Goal: Navigation & Orientation: Find specific page/section

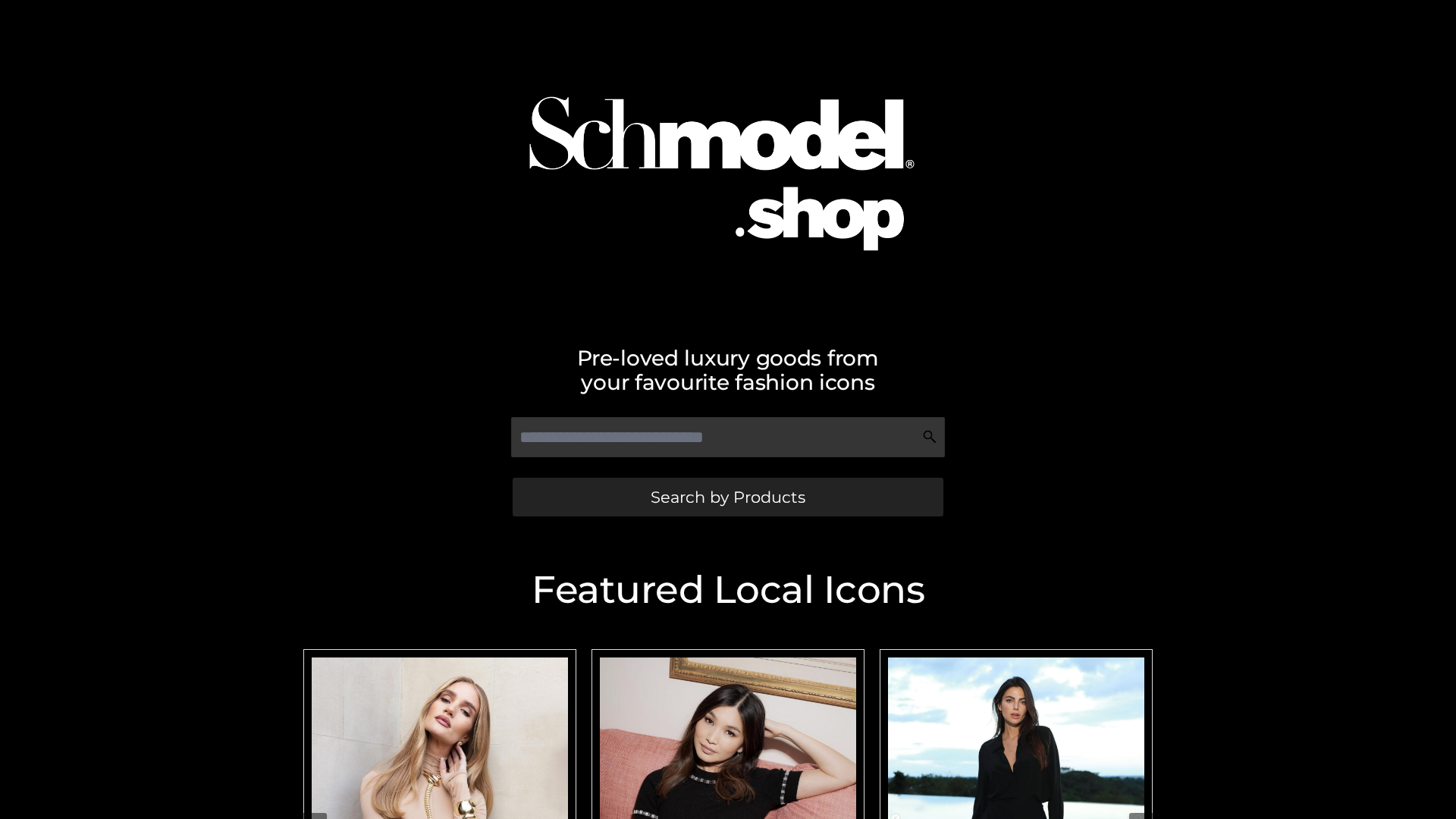
click at [728, 497] on span "Search by Products" at bounding box center [728, 497] width 155 height 16
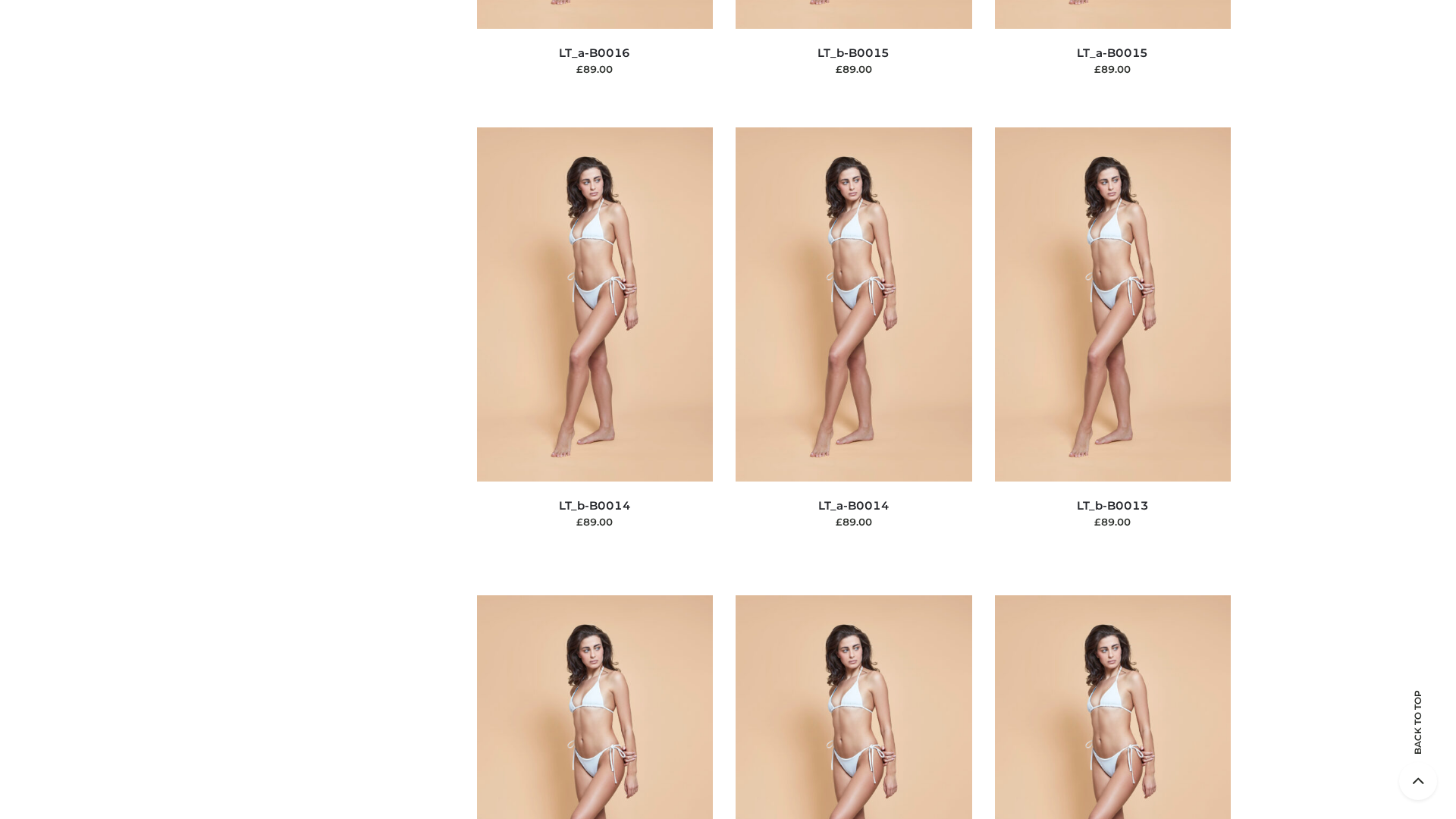
scroll to position [5392, 0]
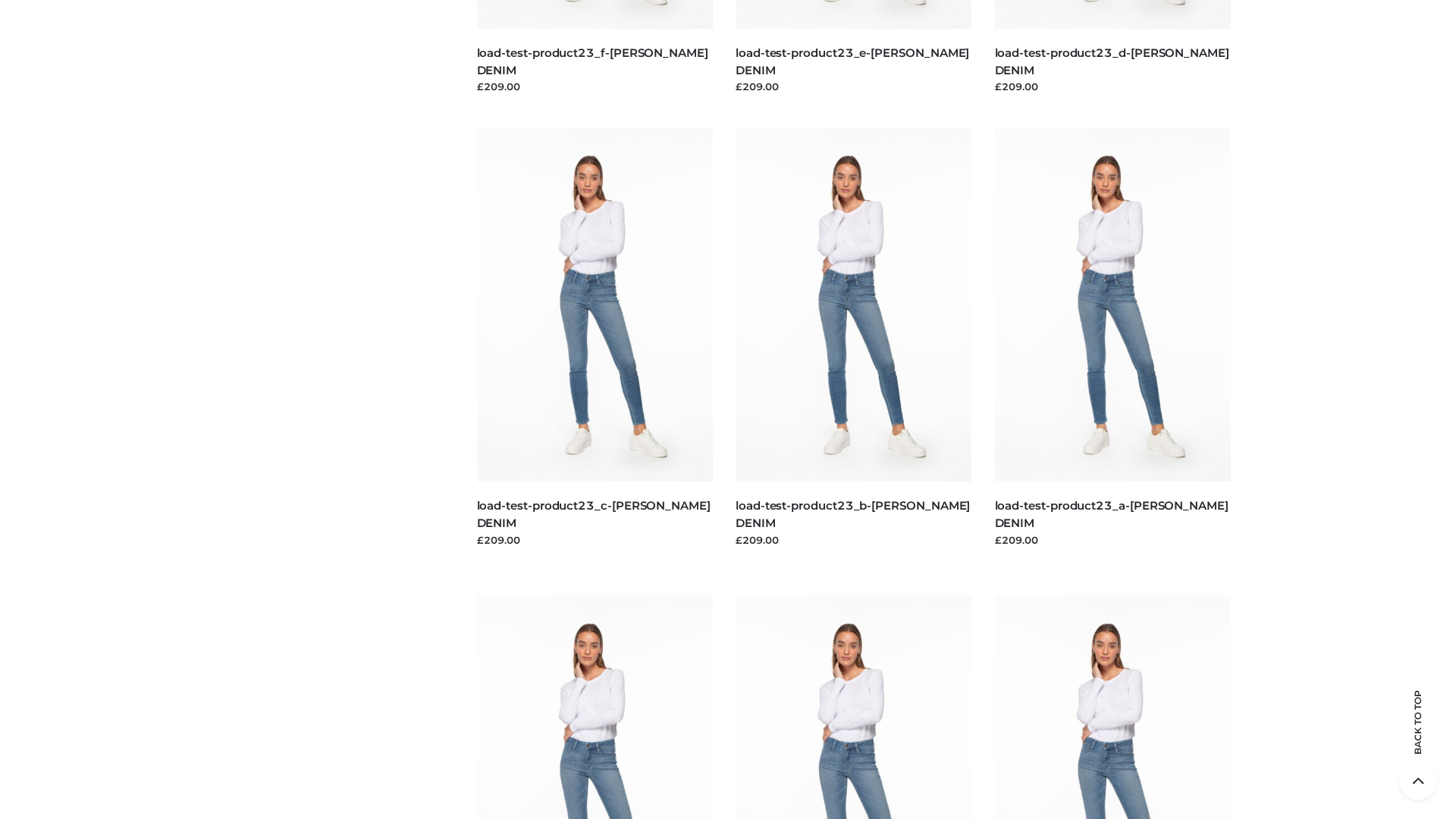
scroll to position [1330, 0]
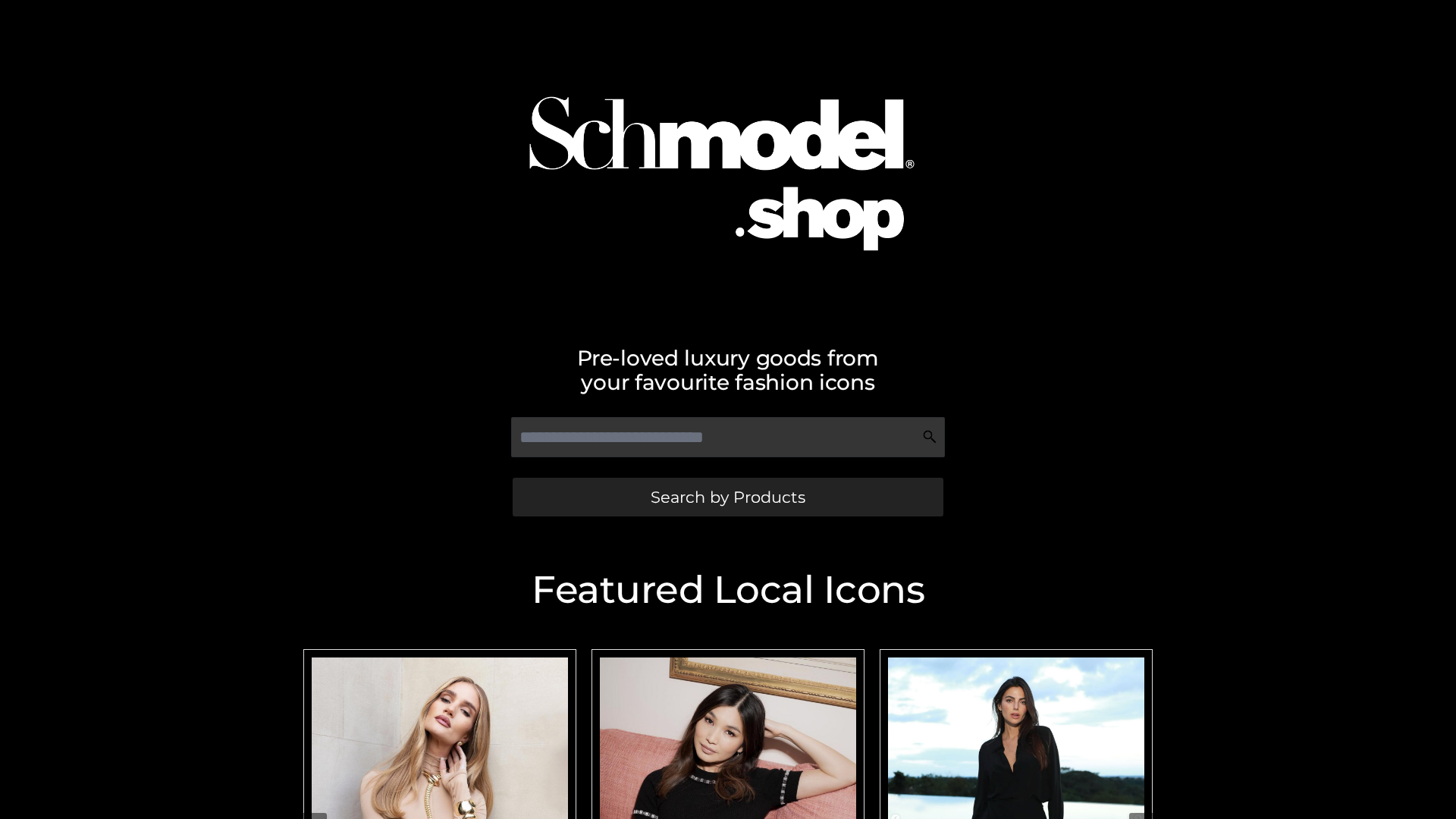
click at [728, 497] on span "Search by Products" at bounding box center [728, 497] width 155 height 16
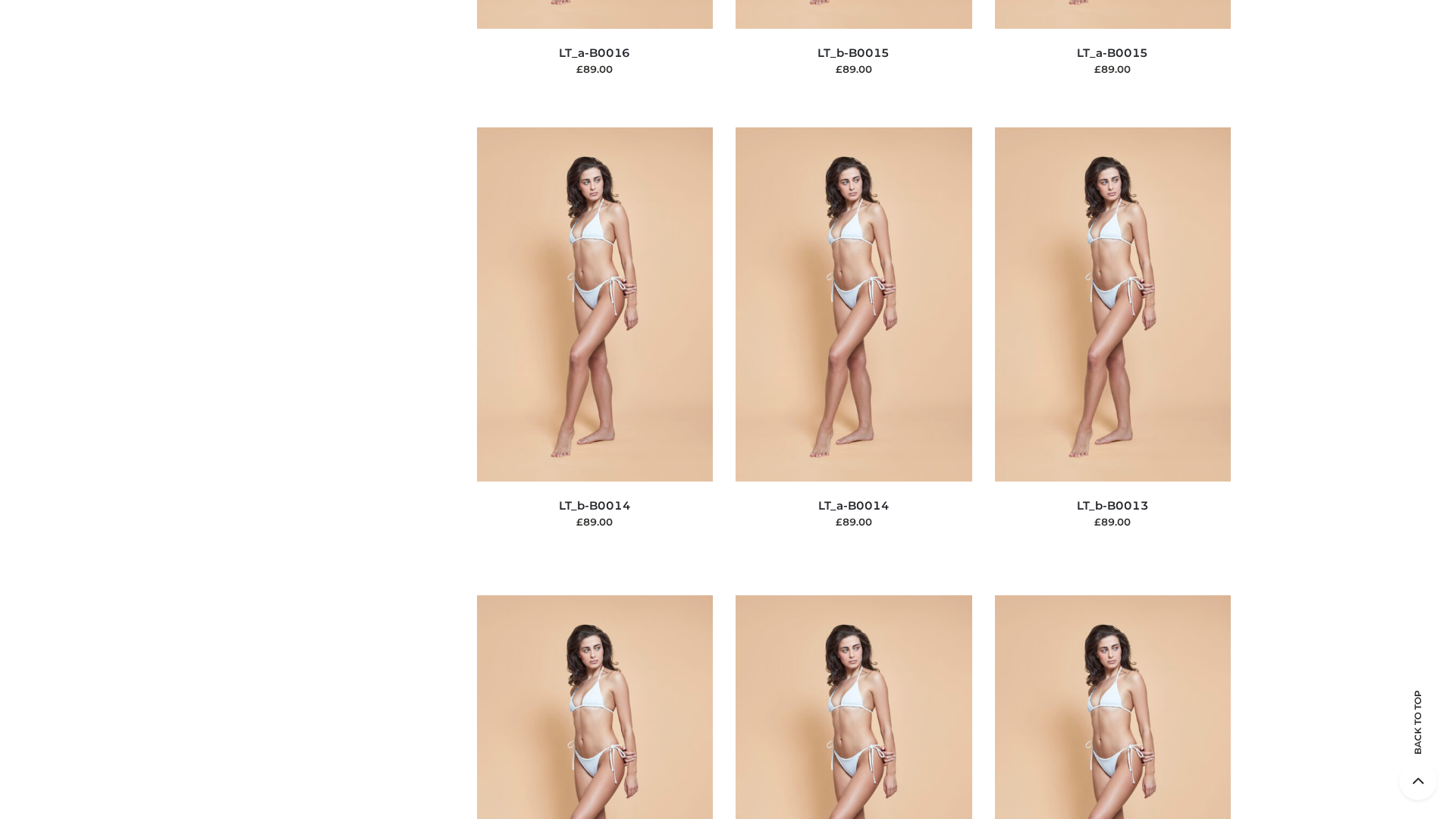
scroll to position [5392, 0]
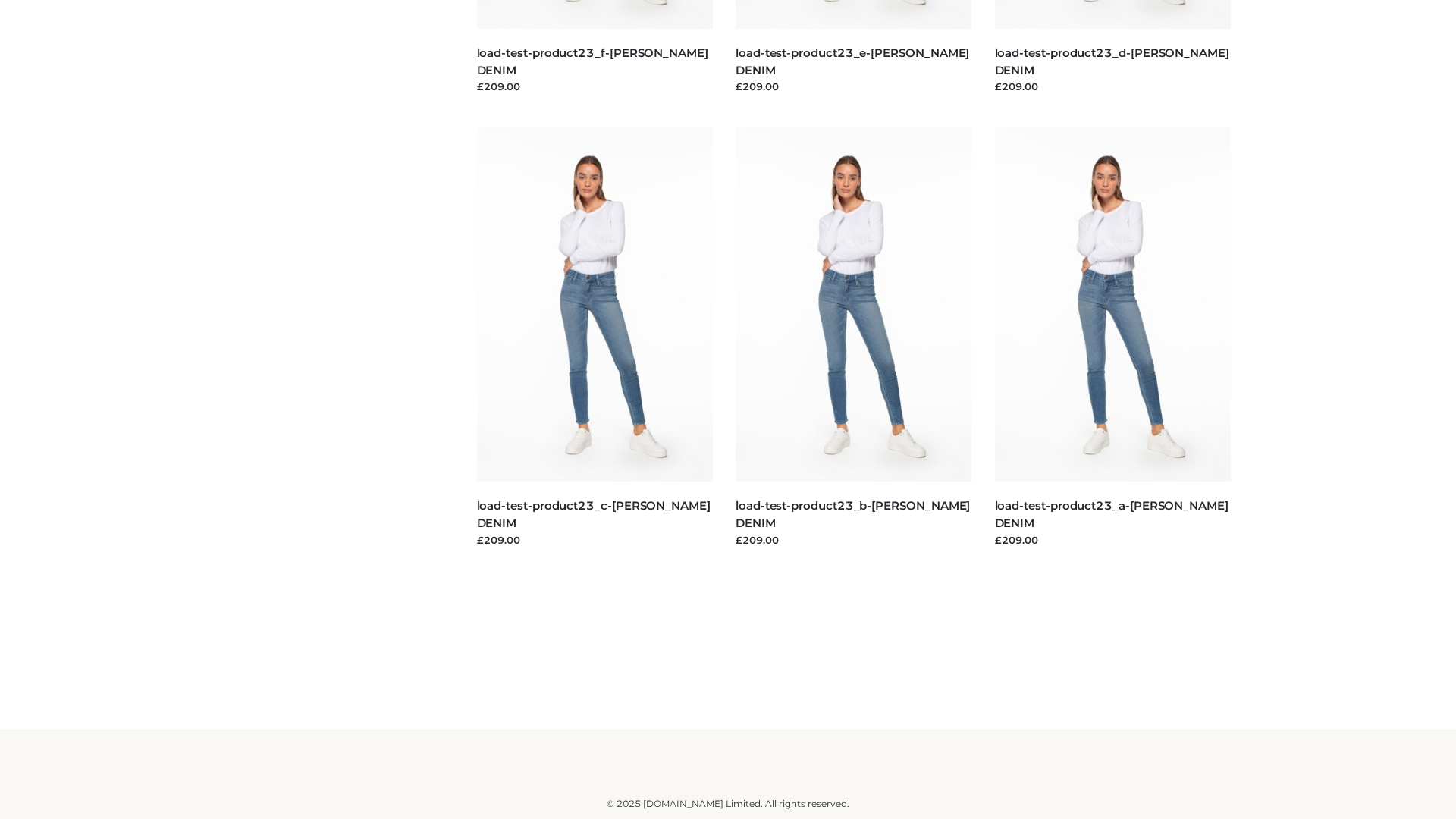
scroll to position [1330, 0]
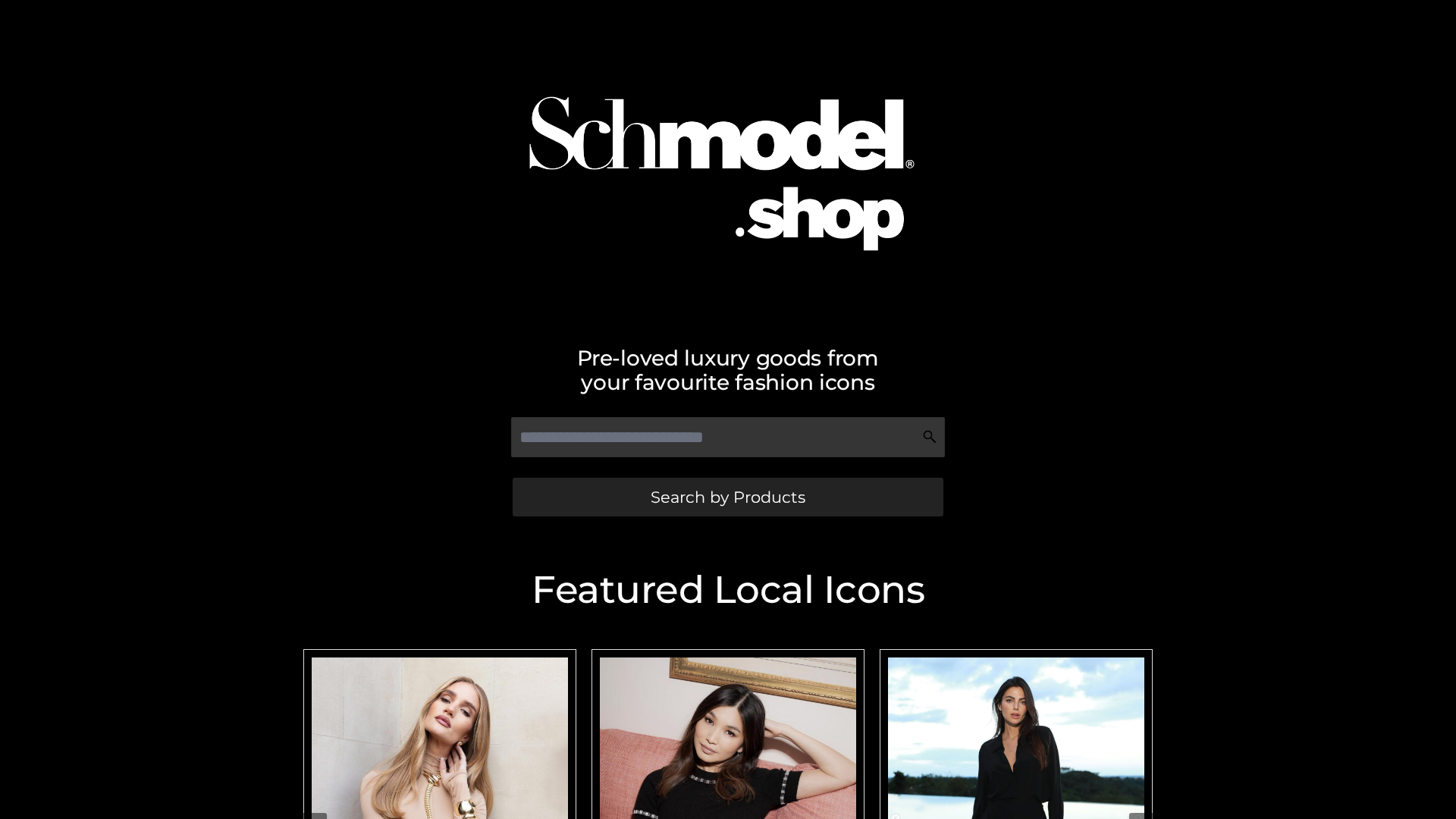
click at [728, 497] on span "Search by Products" at bounding box center [728, 497] width 155 height 16
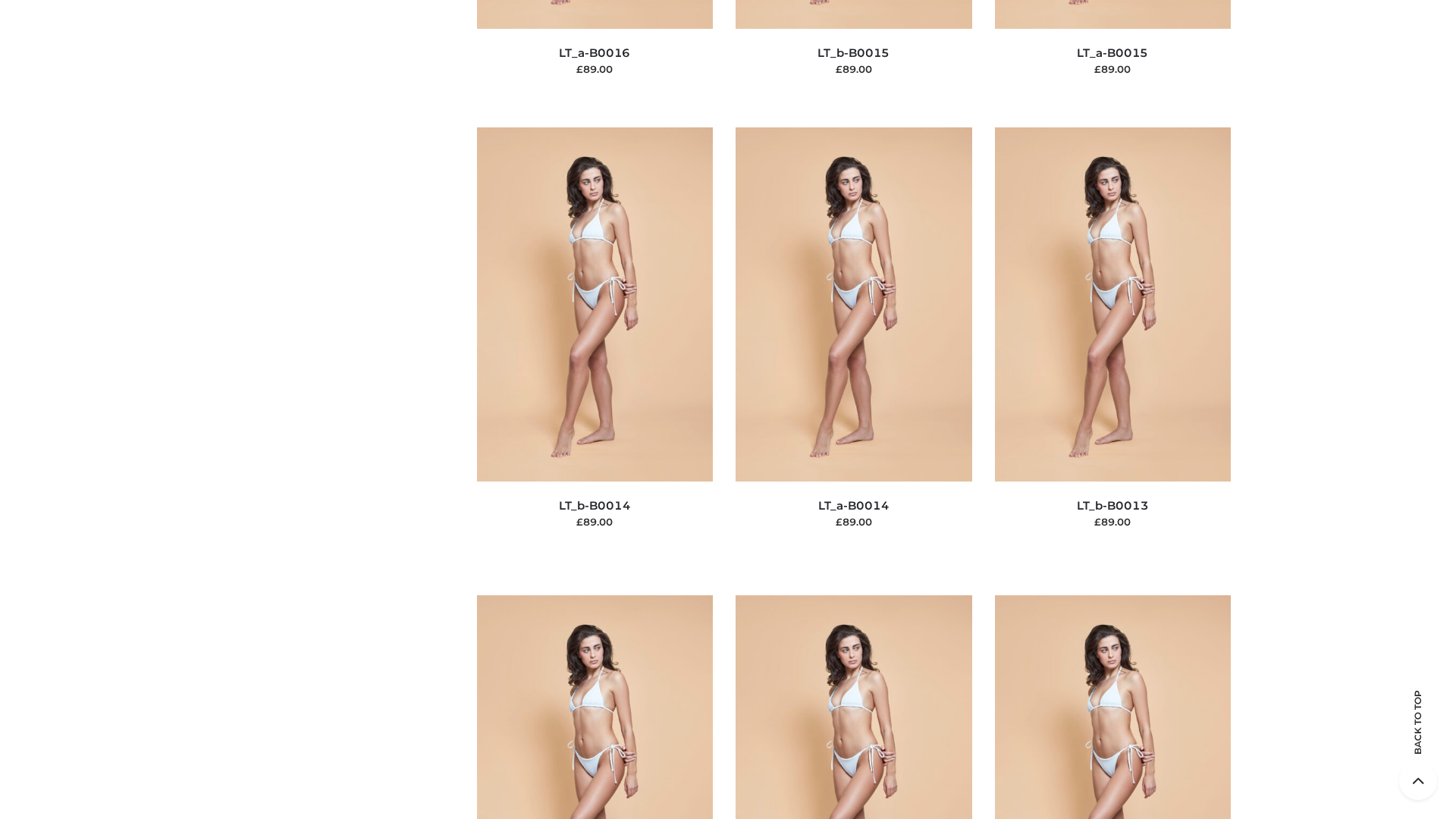
scroll to position [5392, 0]
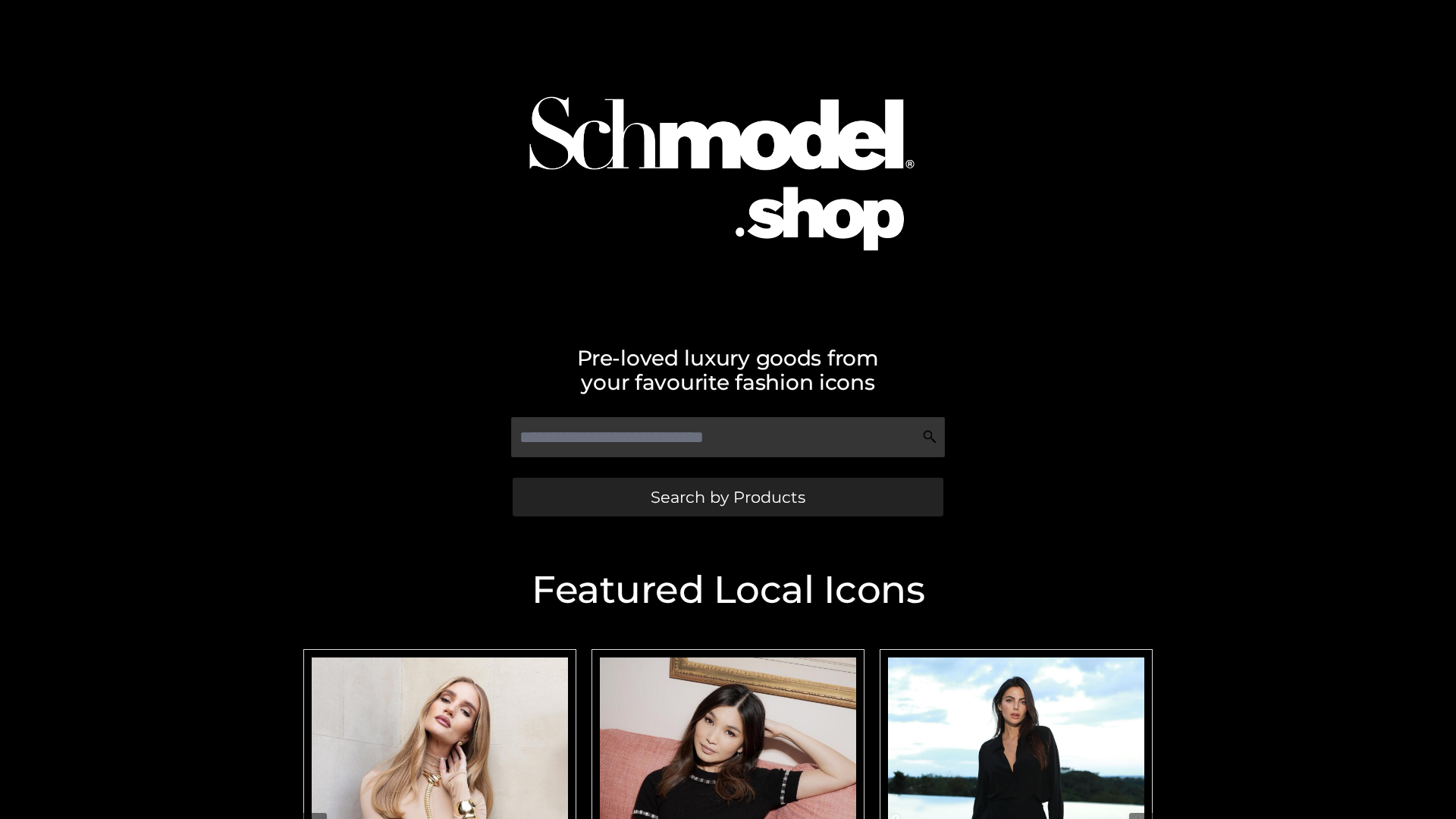
click at [728, 497] on span "Search by Products" at bounding box center [728, 497] width 155 height 16
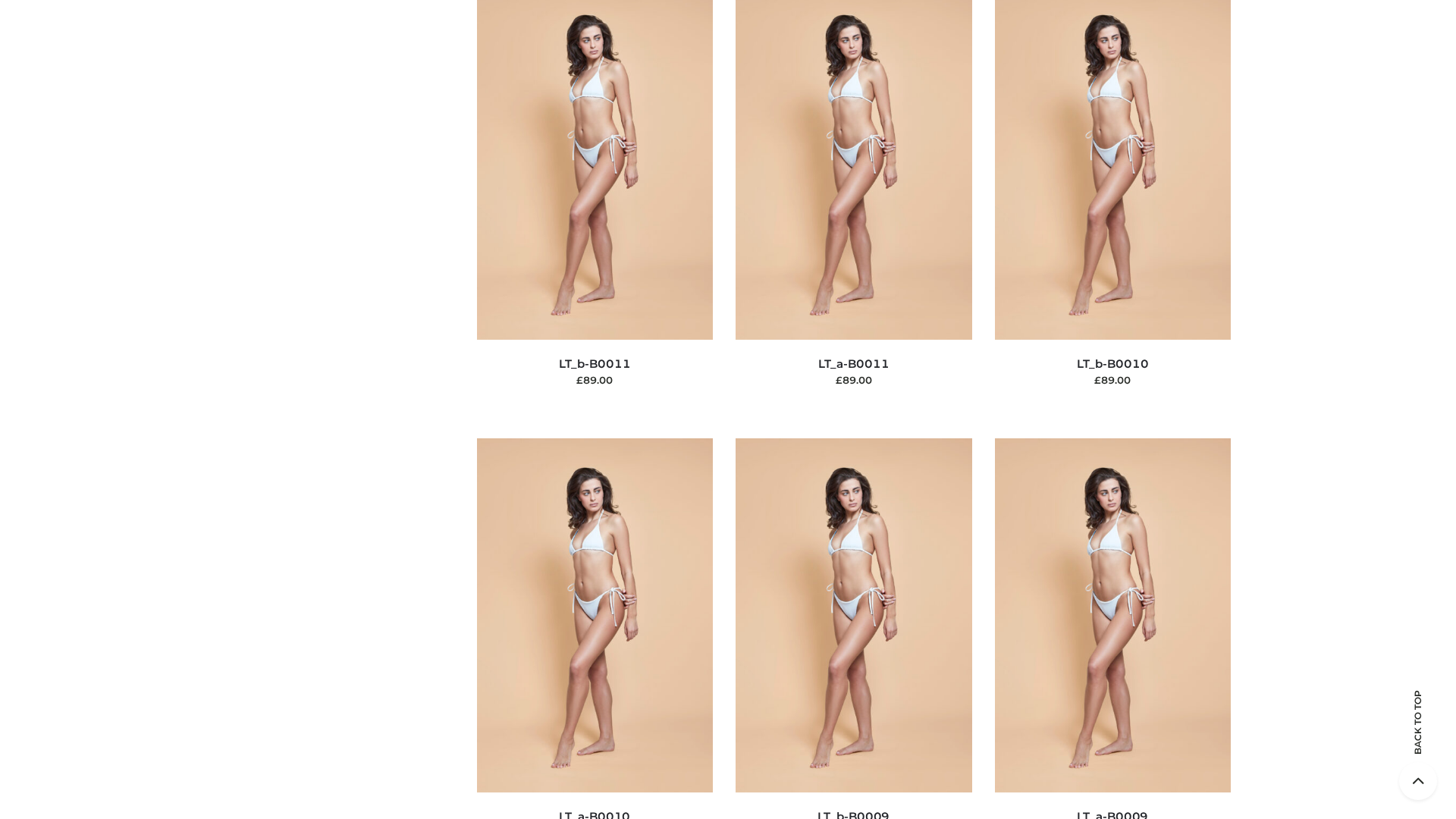
scroll to position [6810, 0]
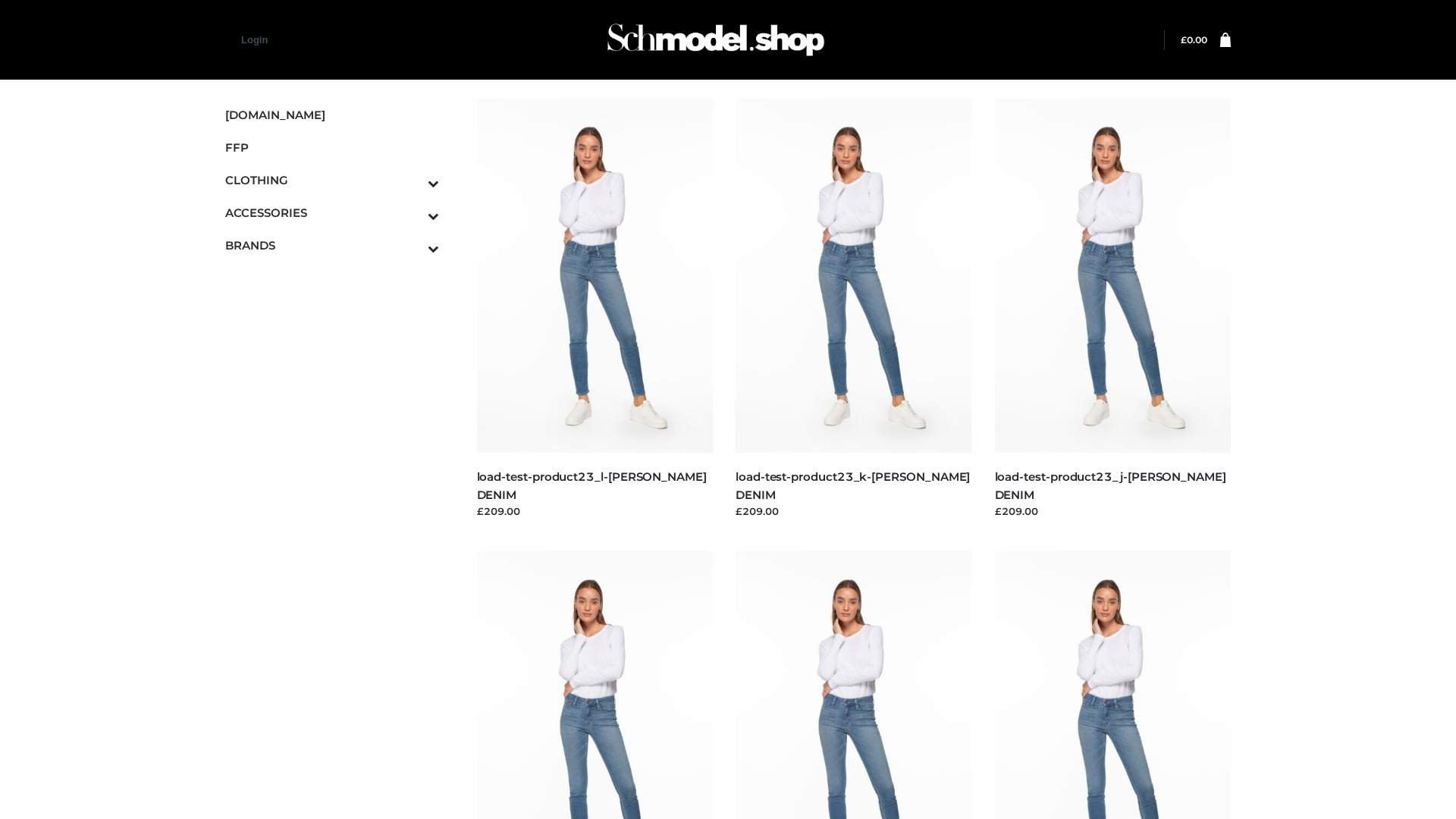
scroll to position [1330, 0]
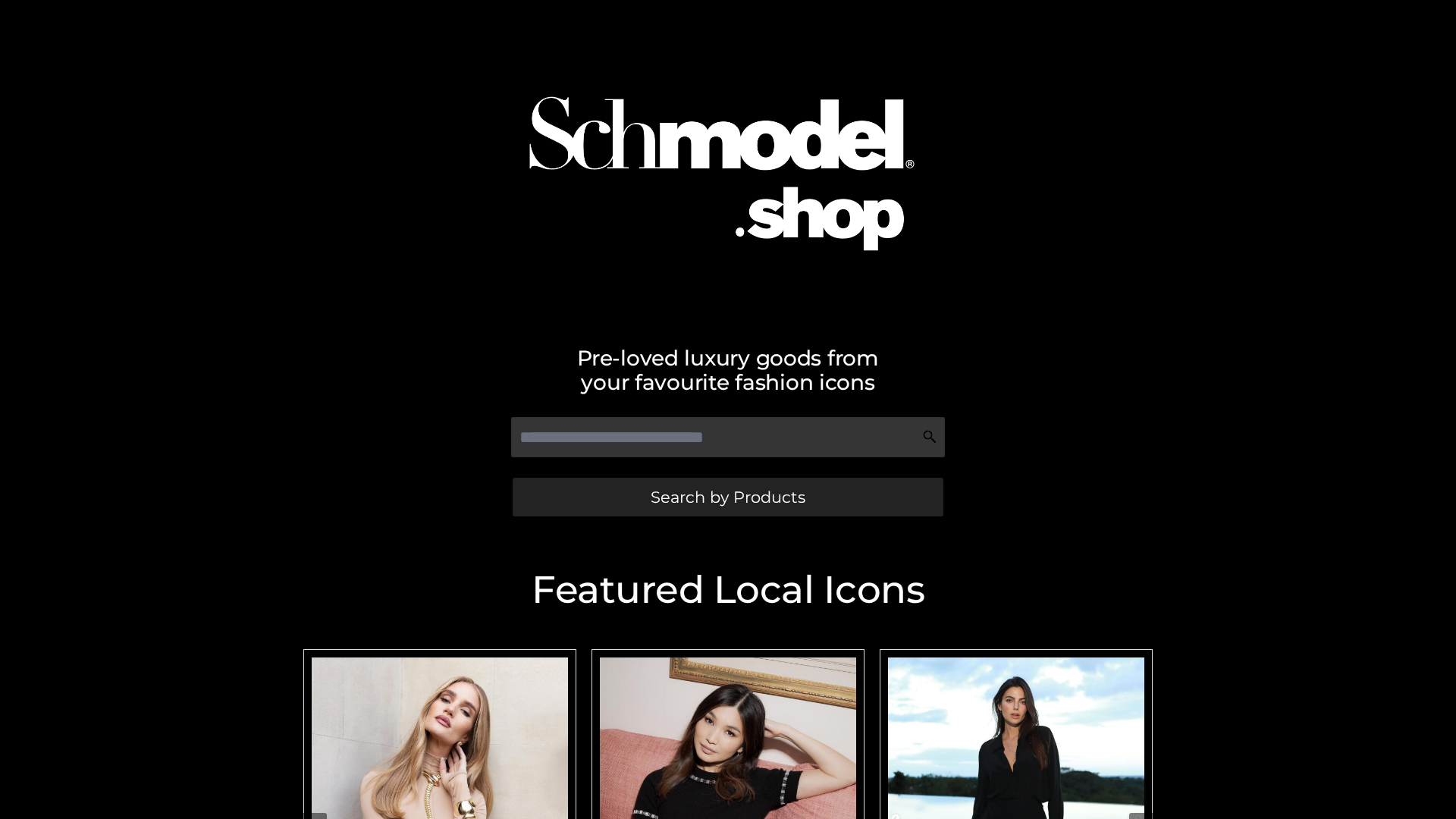
click at [728, 497] on span "Search by Products" at bounding box center [728, 497] width 155 height 16
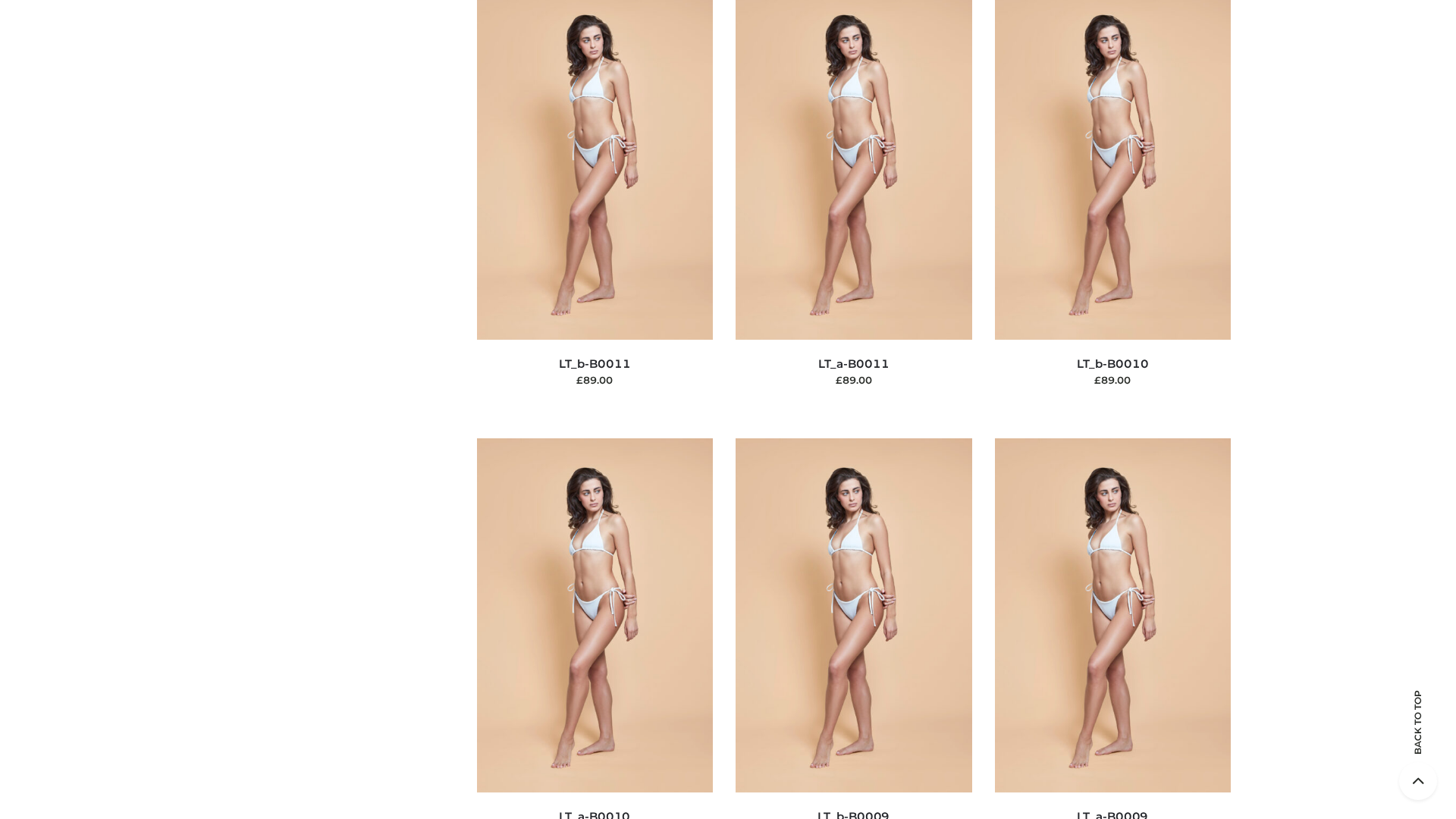
scroll to position [6810, 0]
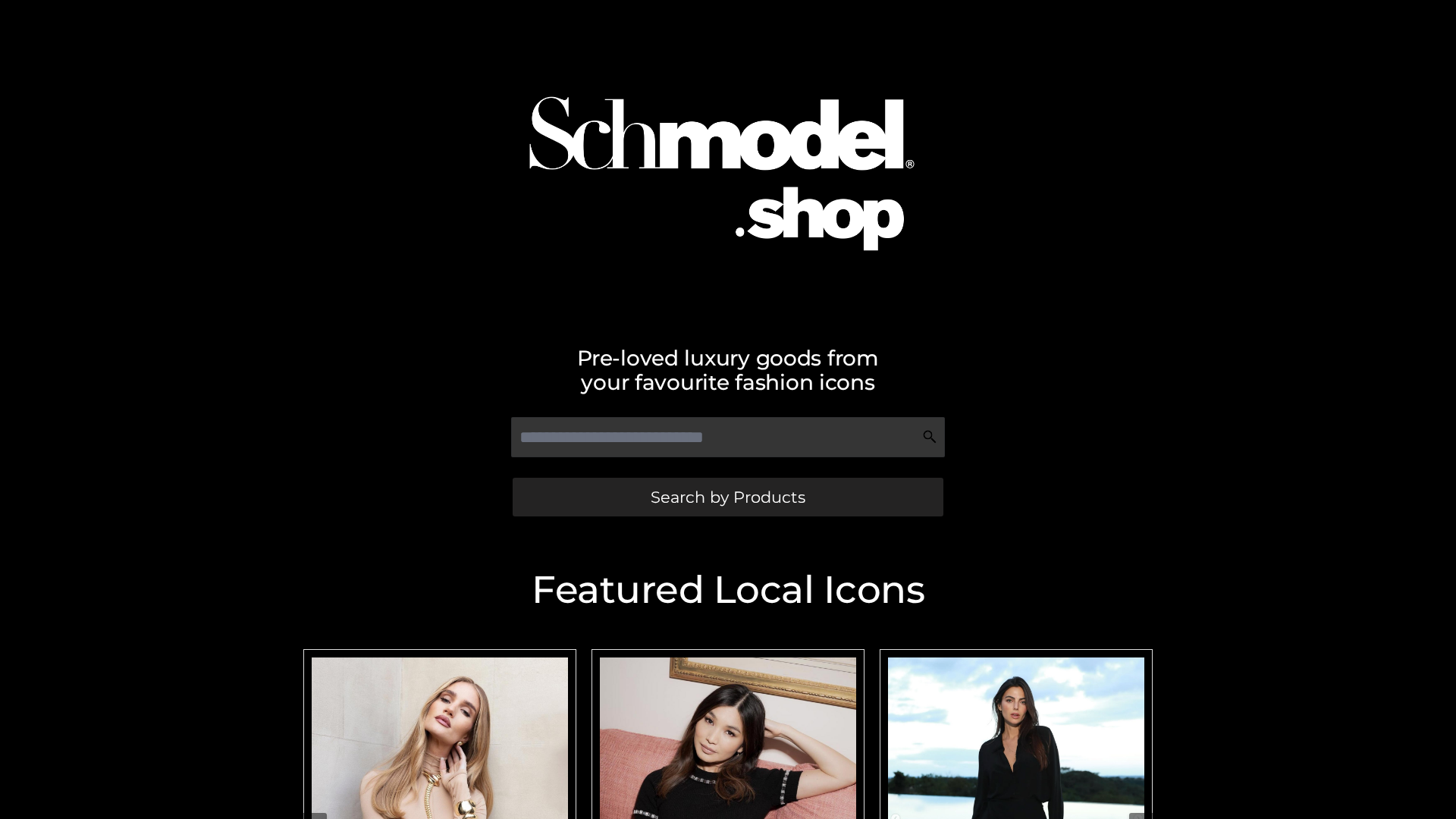
click at [728, 497] on span "Search by Products" at bounding box center [728, 497] width 155 height 16
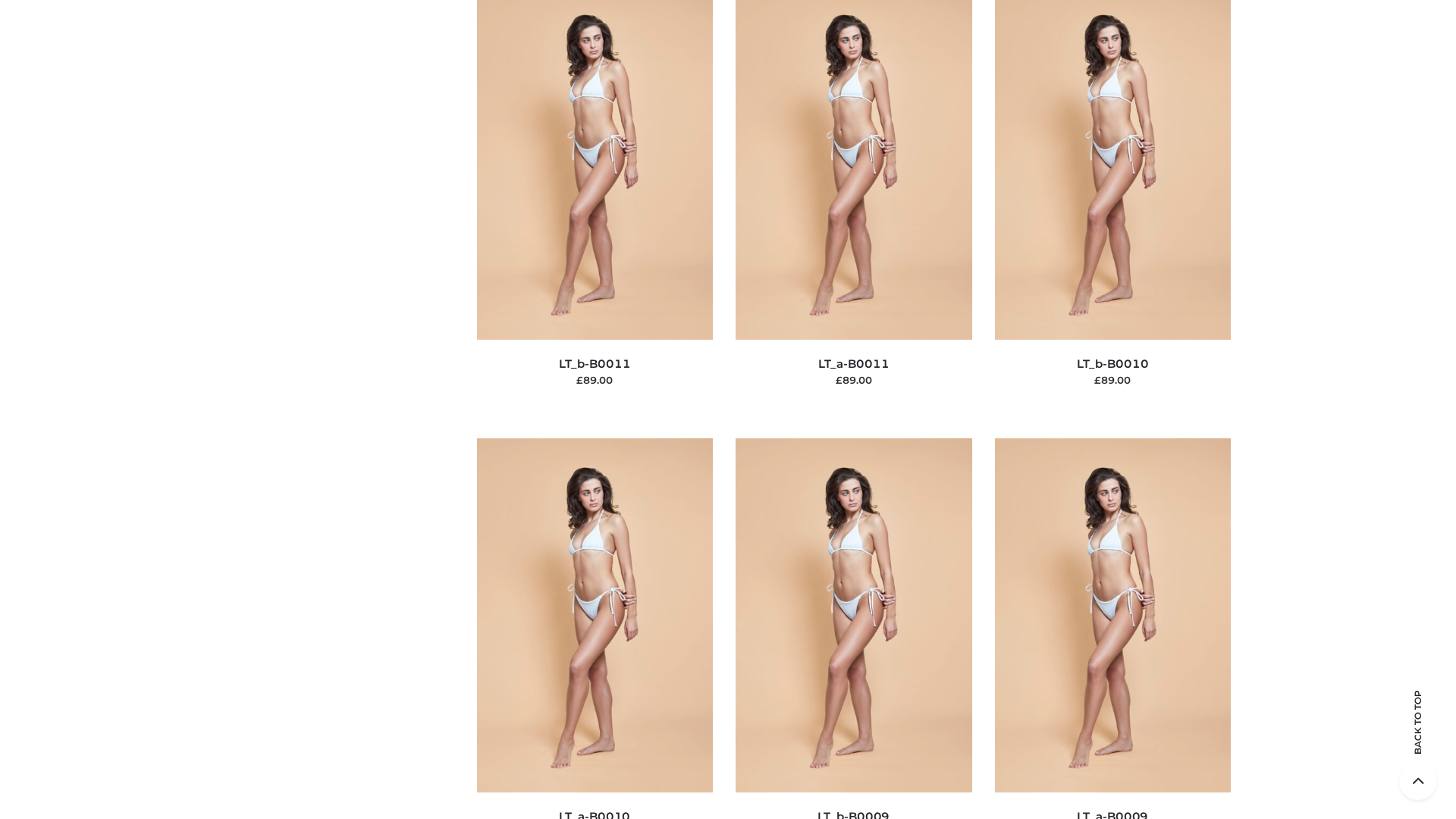
scroll to position [6810, 0]
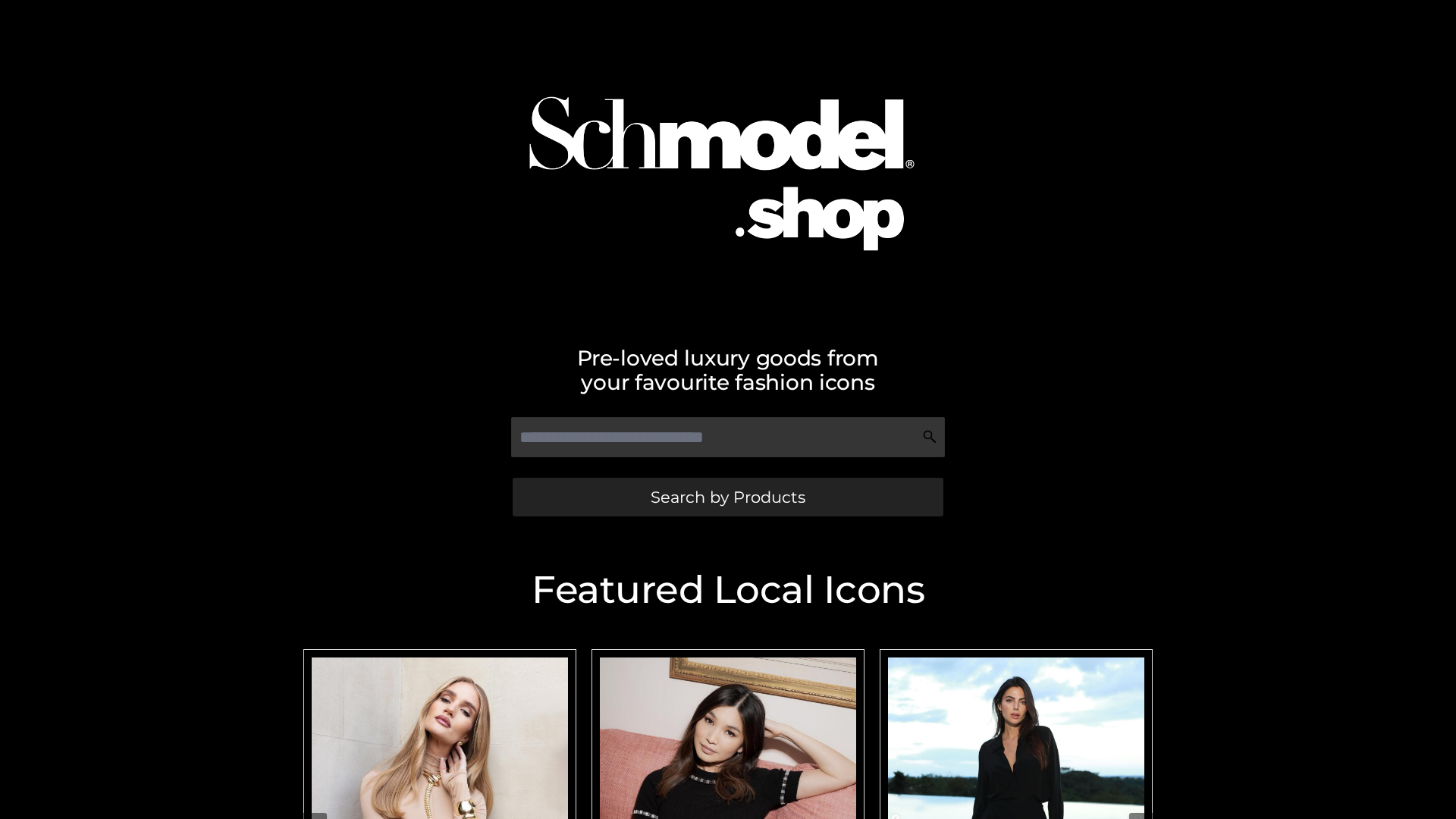
click at [728, 497] on span "Search by Products" at bounding box center [728, 497] width 155 height 16
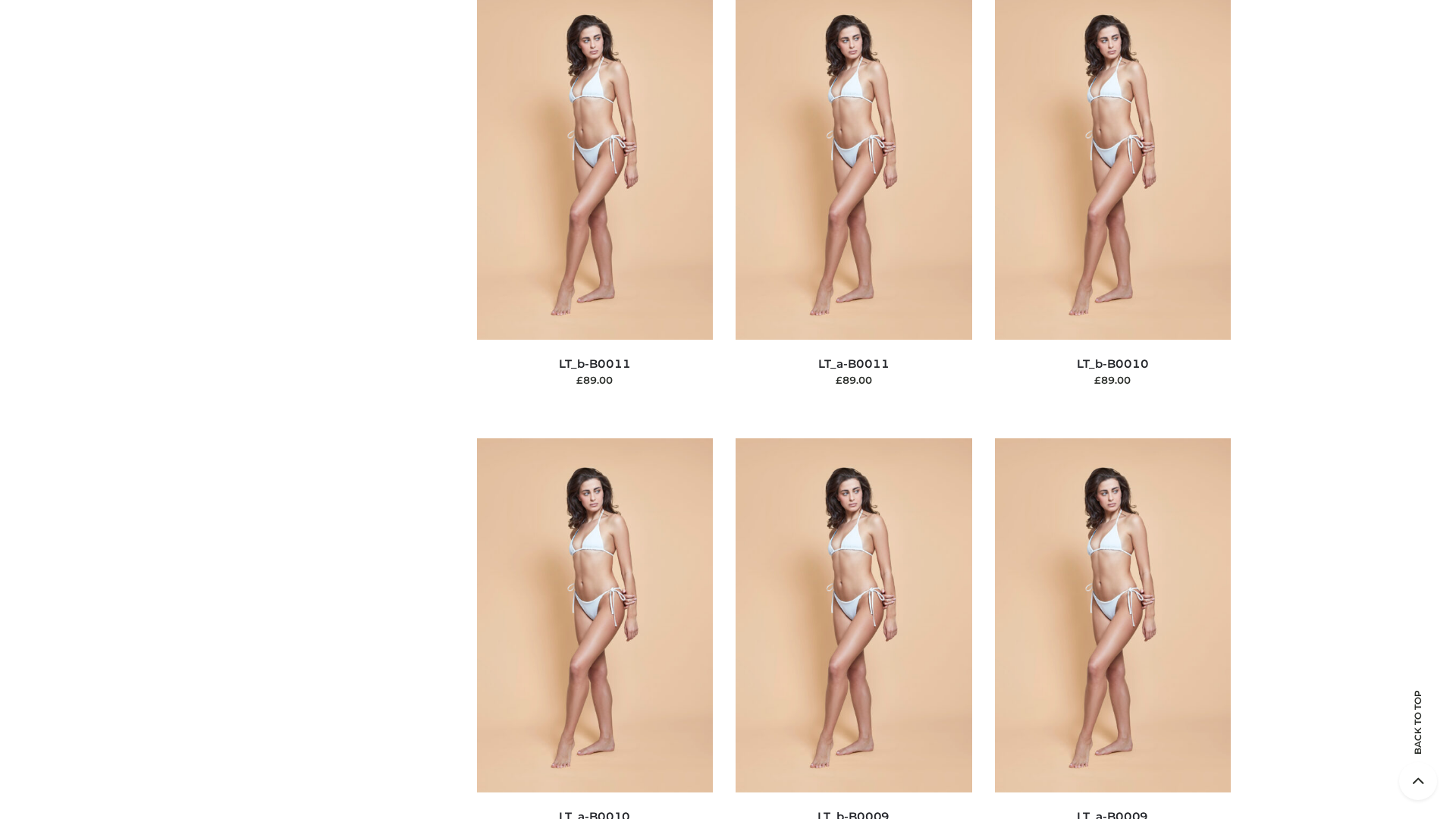
scroll to position [6810, 0]
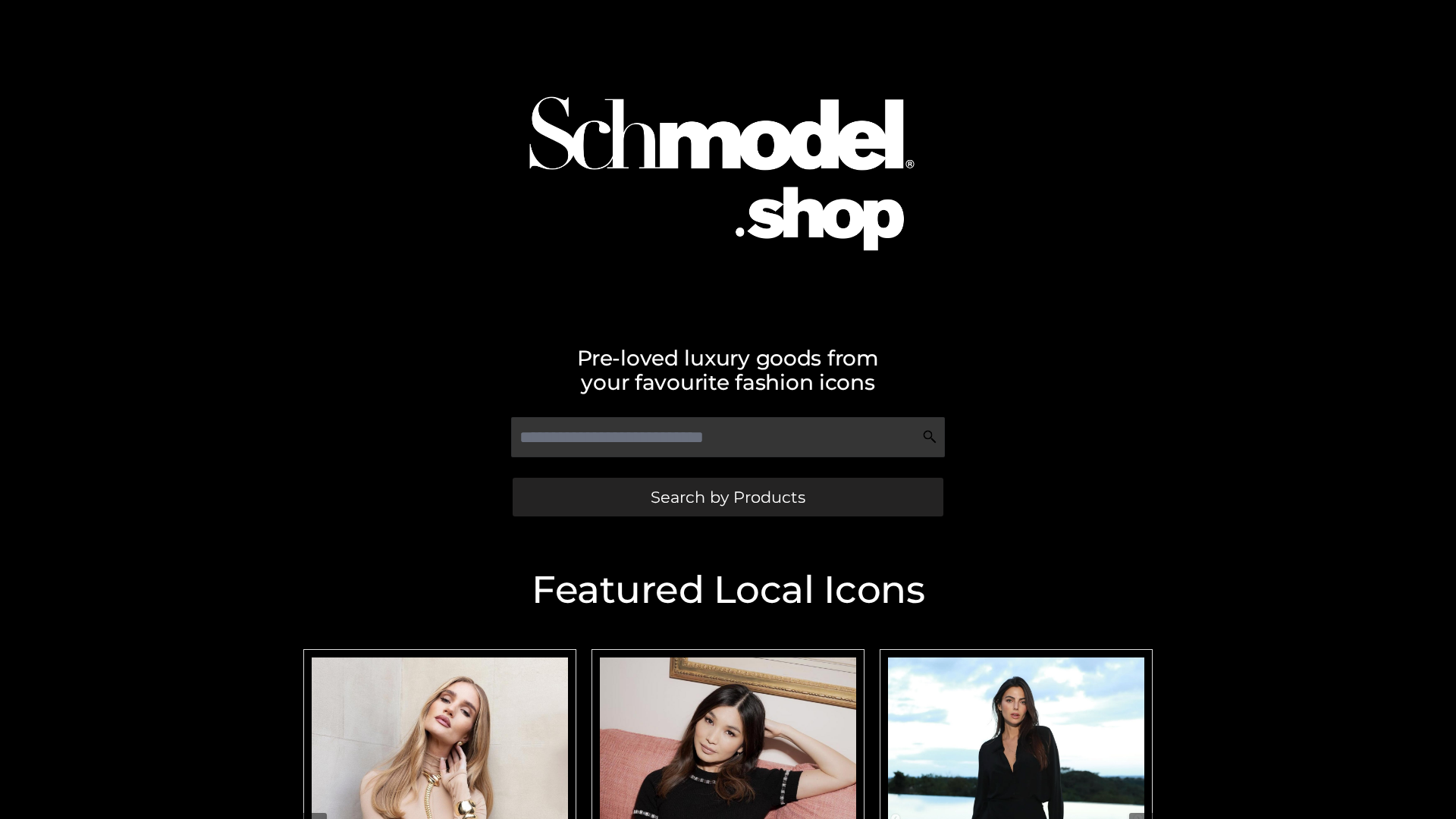
click at [728, 497] on span "Search by Products" at bounding box center [728, 497] width 155 height 16
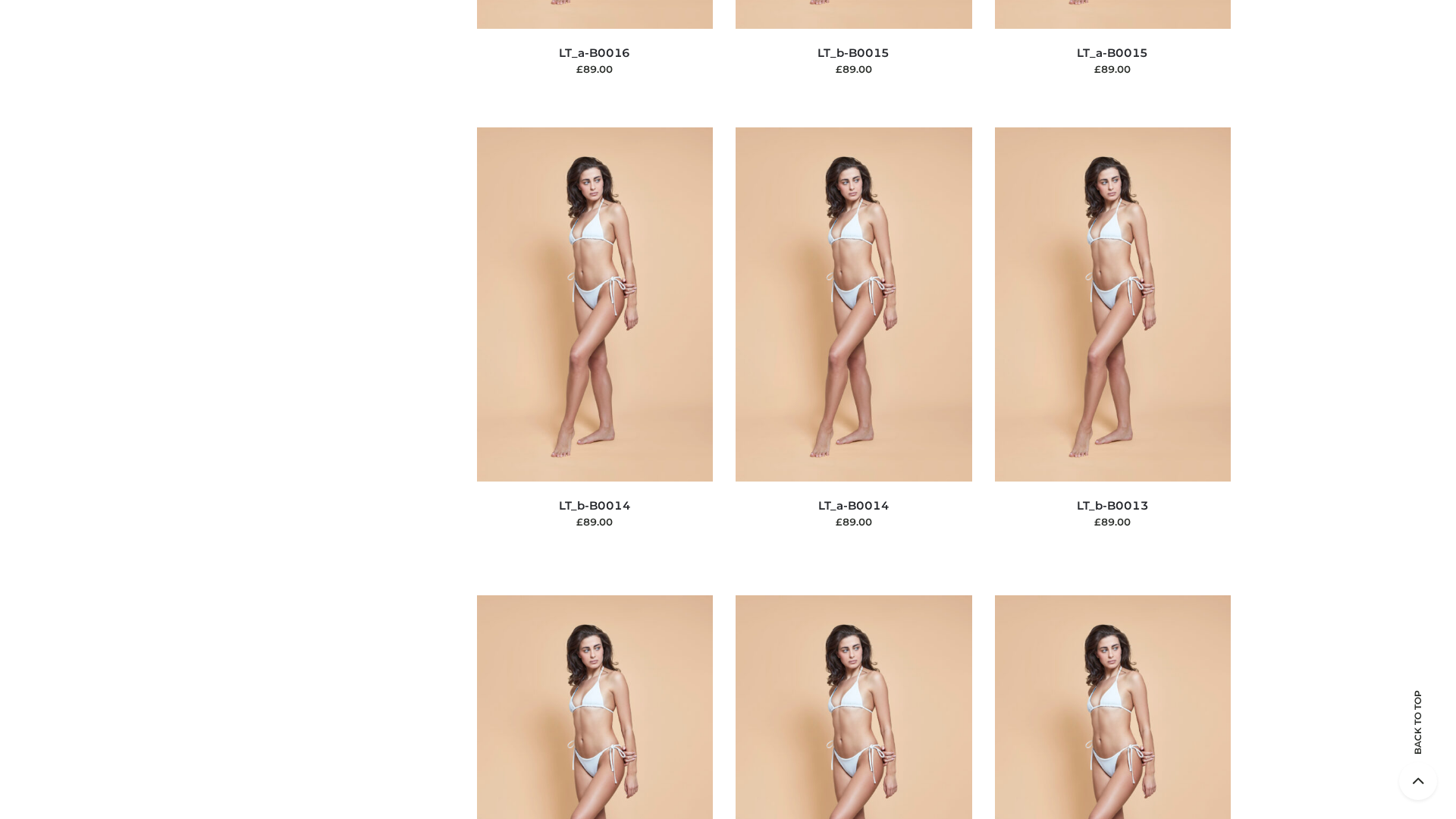
scroll to position [5392, 0]
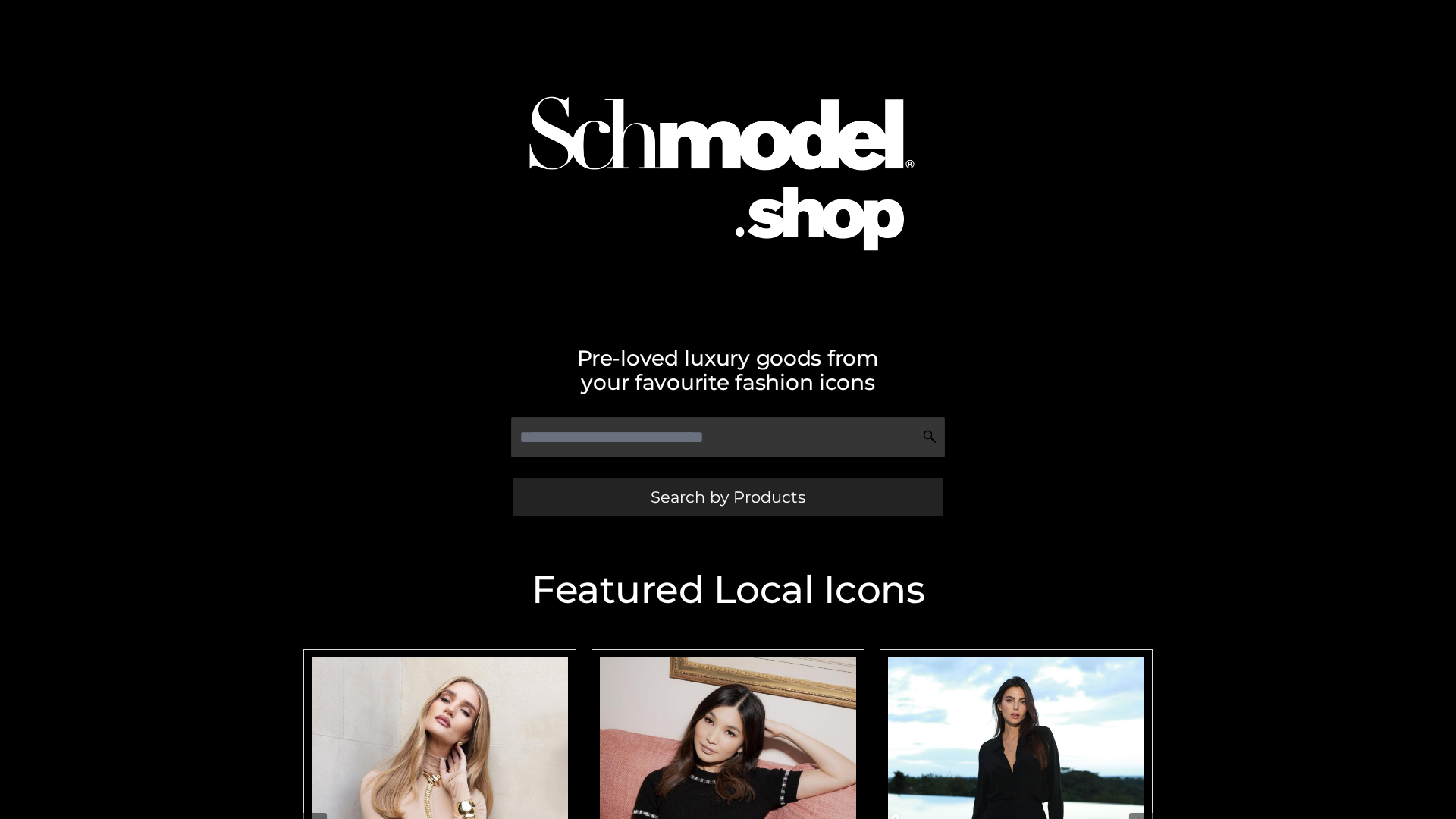
click at [728, 497] on span "Search by Products" at bounding box center [728, 497] width 155 height 16
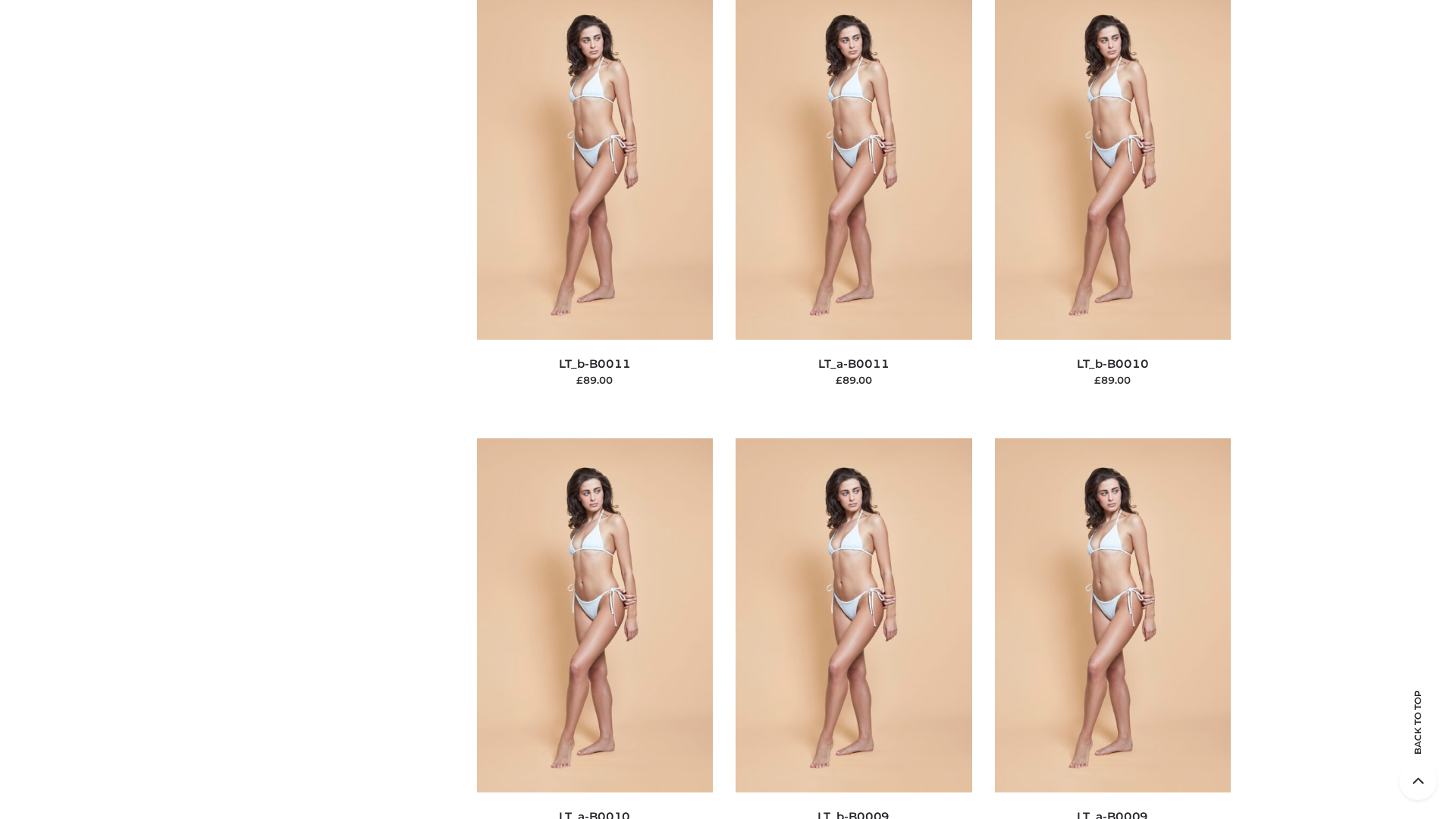
scroll to position [6810, 0]
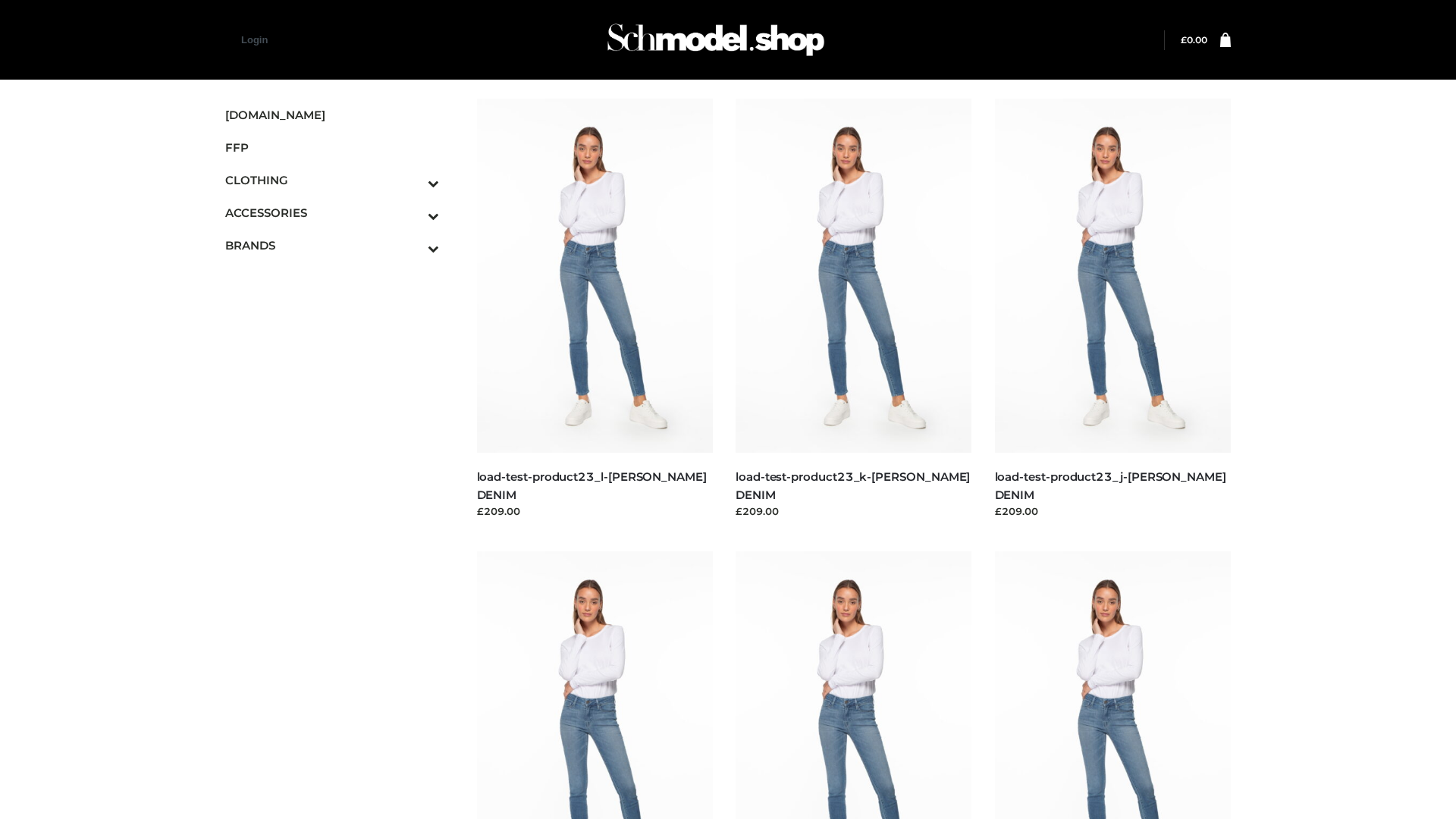
scroll to position [1330, 0]
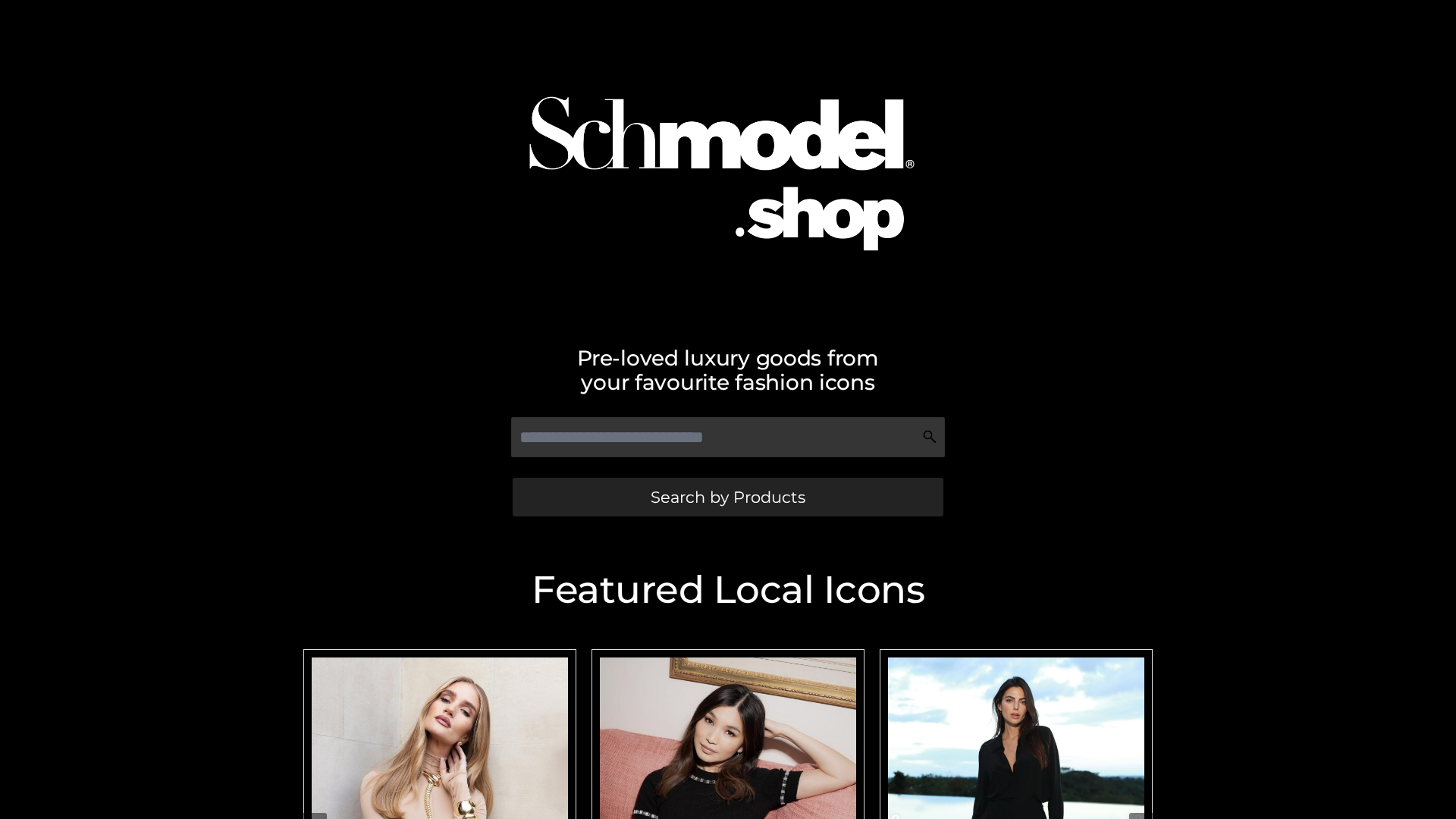
click at [728, 497] on span "Search by Products" at bounding box center [728, 497] width 155 height 16
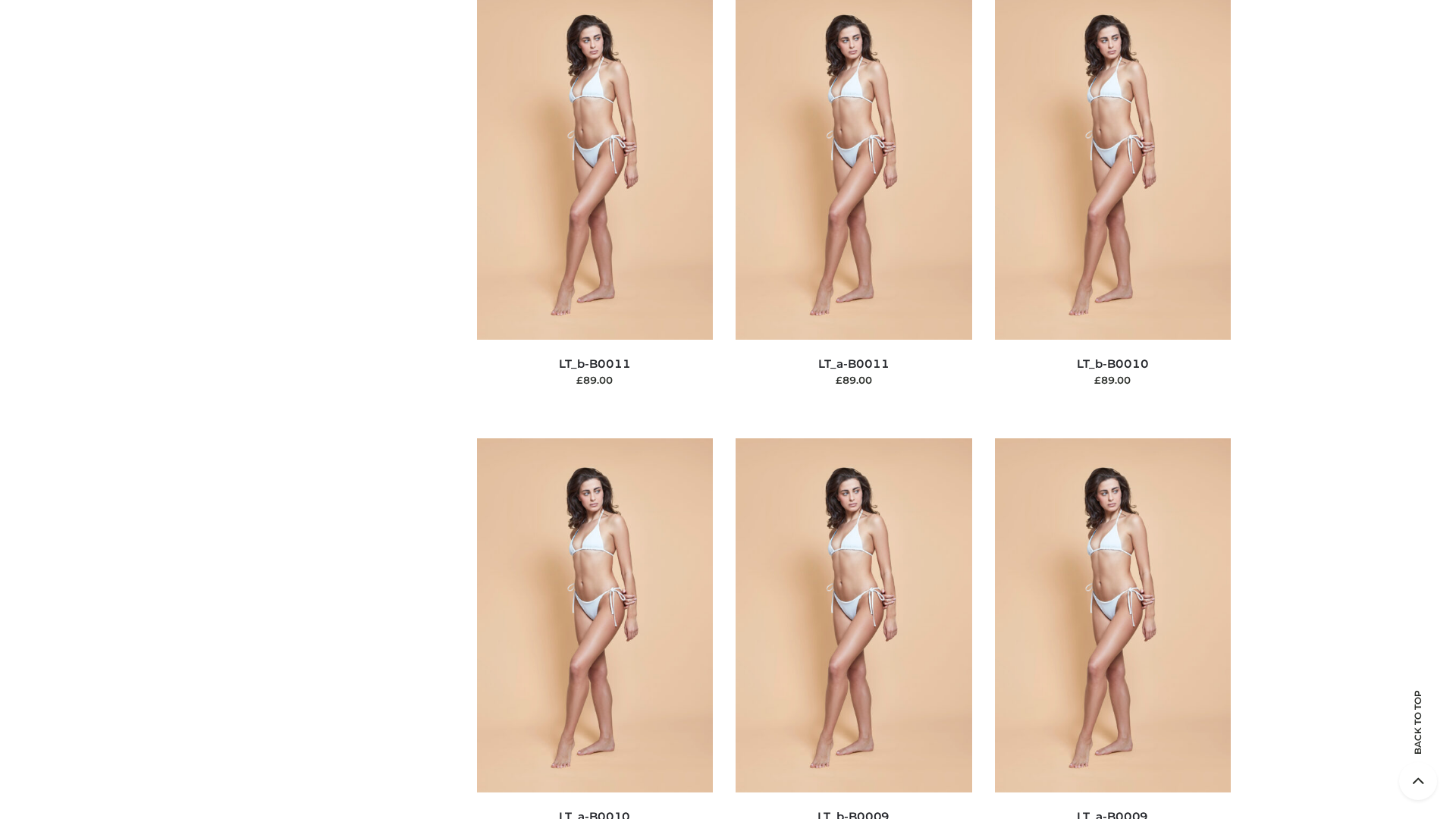
scroll to position [6810, 0]
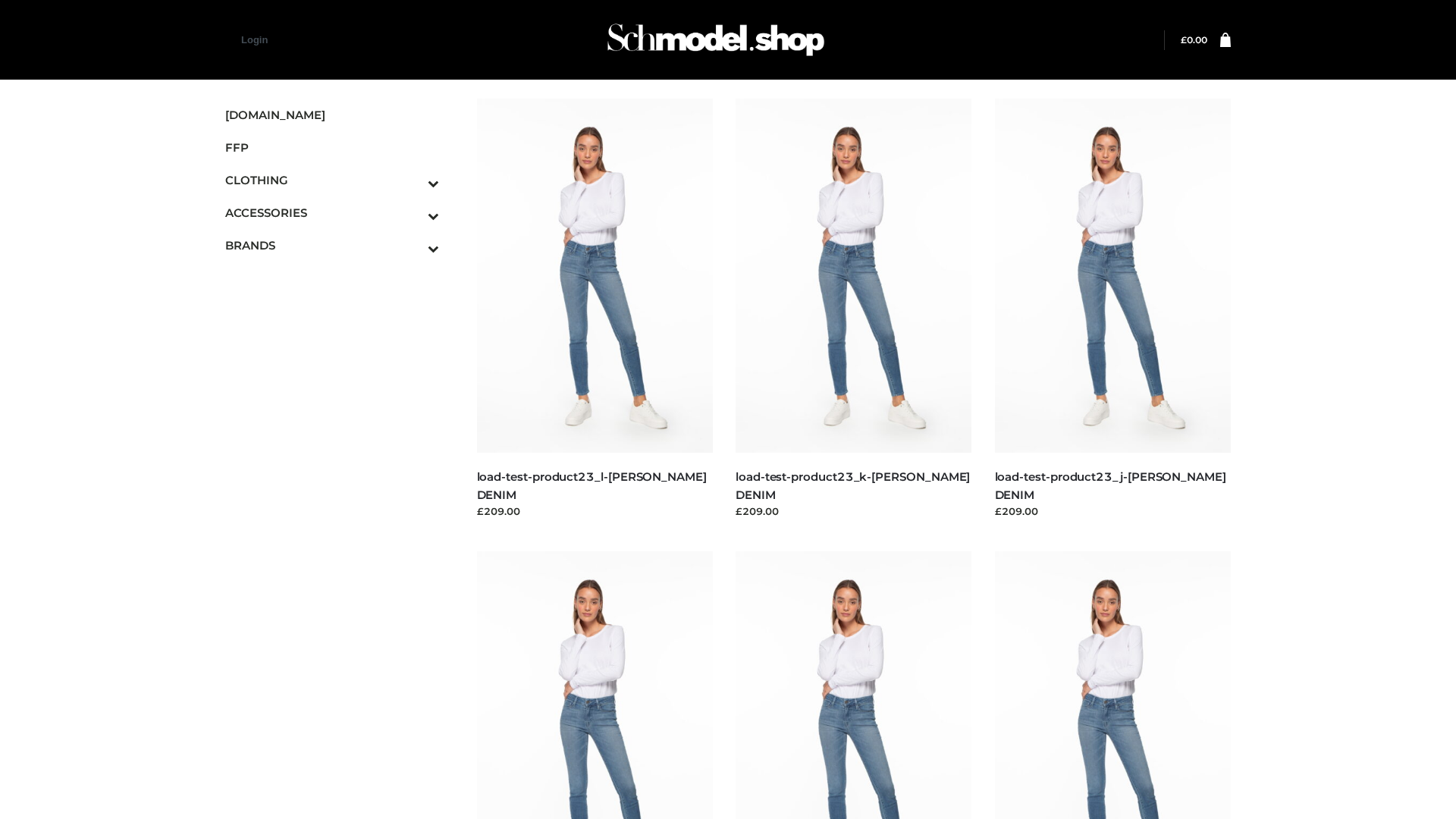
scroll to position [1330, 0]
